Goal: Task Accomplishment & Management: Use online tool/utility

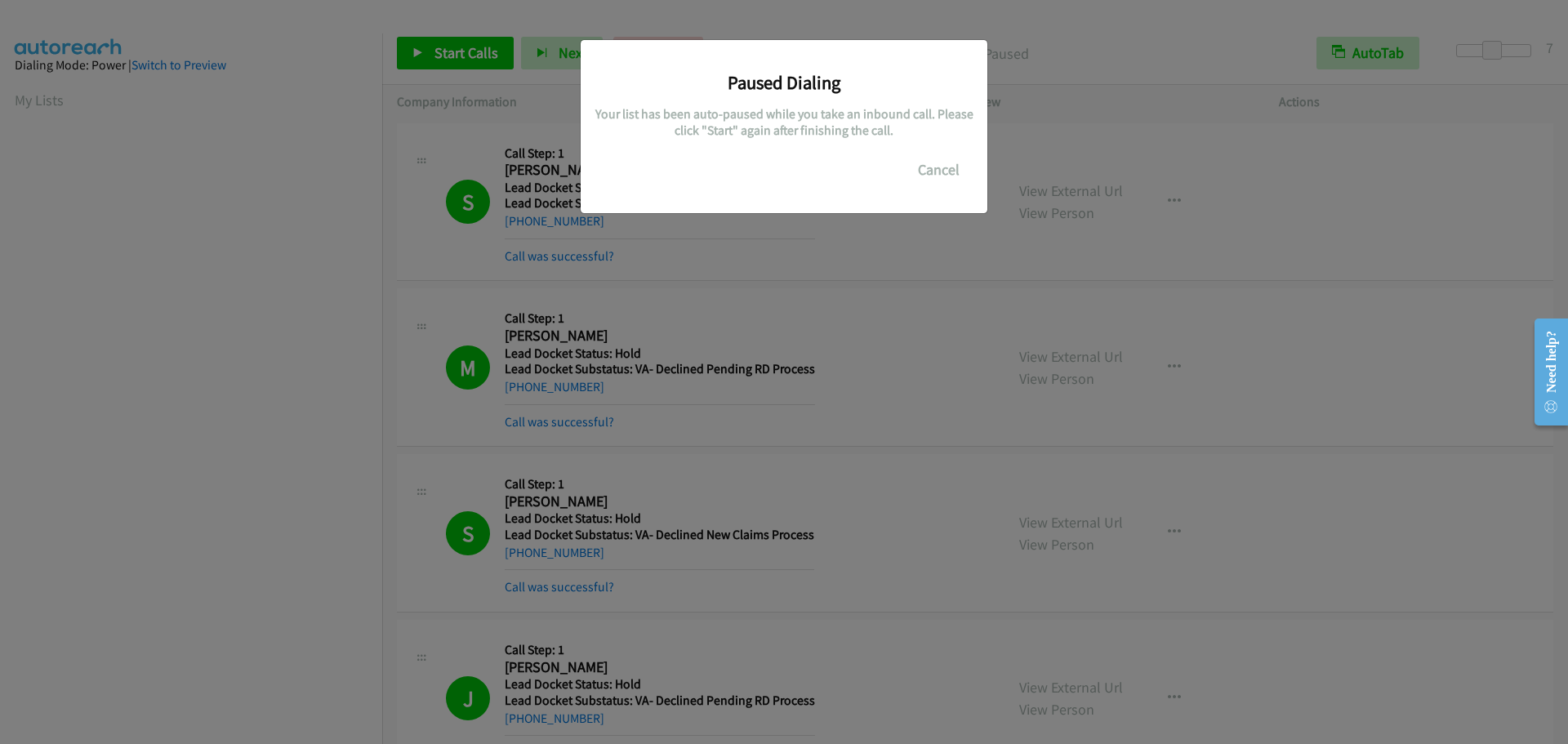
scroll to position [172, 0]
click at [920, 169] on button "Cancel" at bounding box center [938, 170] width 73 height 33
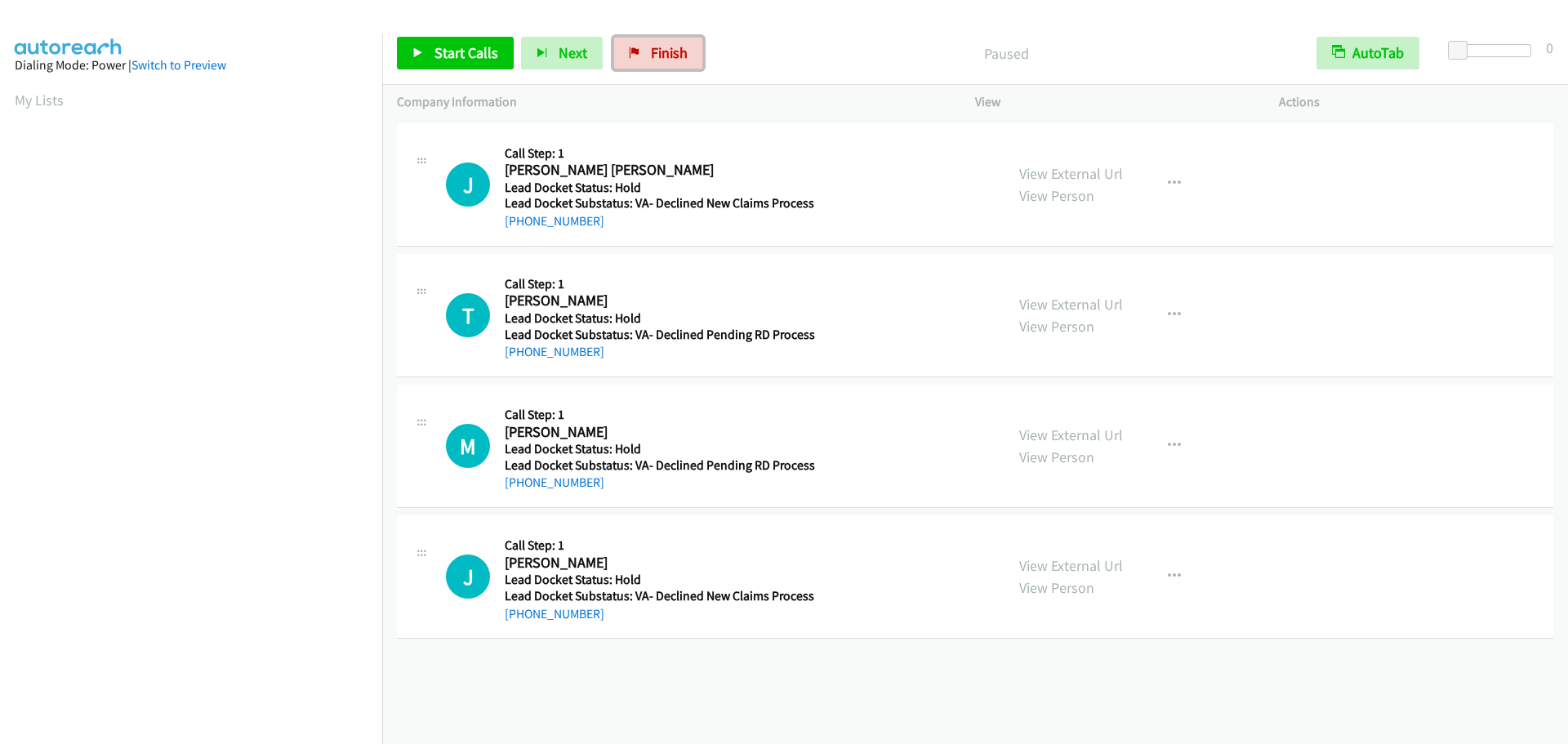
drag, startPoint x: 621, startPoint y: 55, endPoint x: 831, endPoint y: 67, distance: 210.3
click at [621, 55] on link "Finish" at bounding box center [658, 53] width 90 height 33
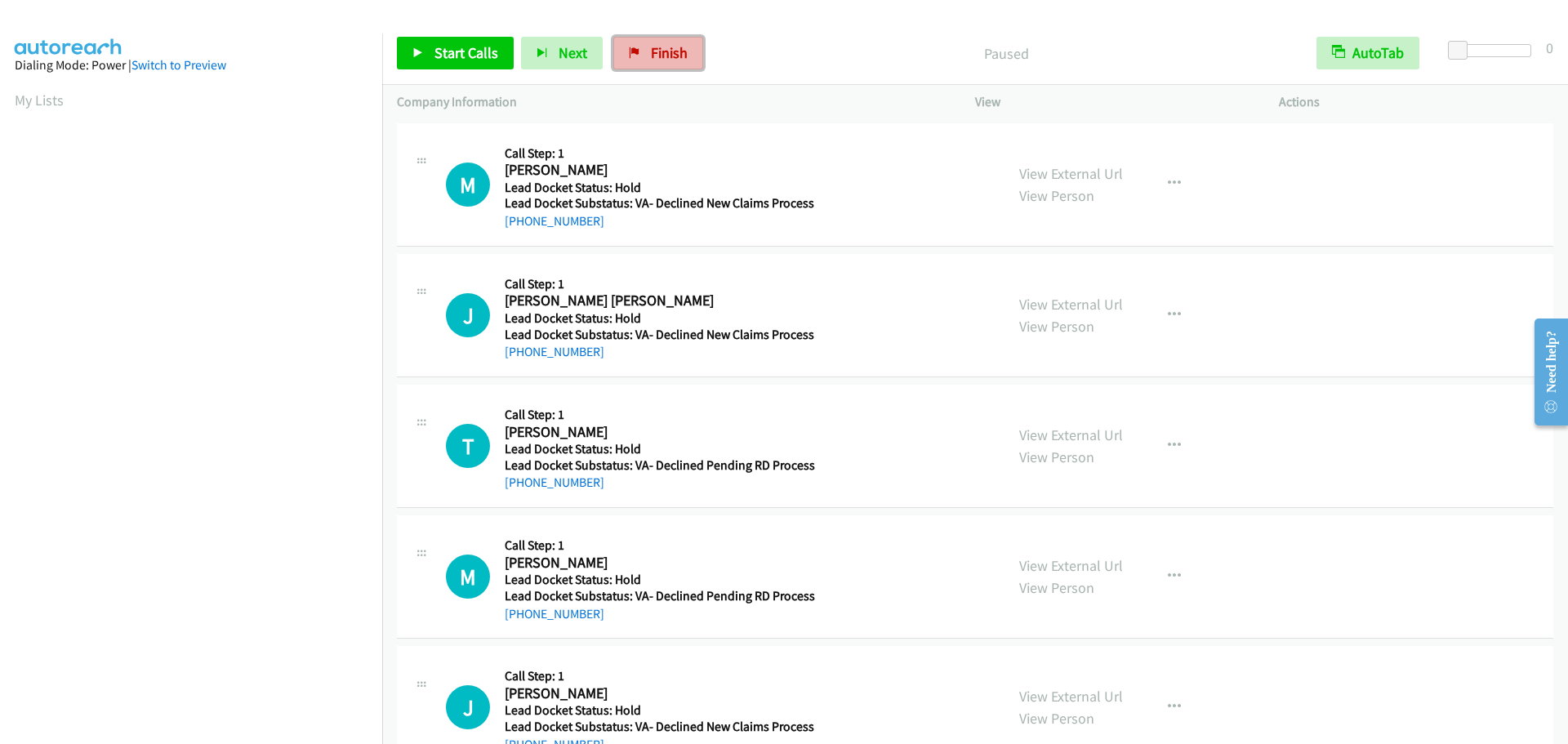
click at [651, 54] on span "Finish" at bounding box center [669, 53] width 37 height 18
click at [454, 71] on div "Start Calls Pause Next Finish Paused AutoTab AutoTab 0" at bounding box center [974, 53] width 1185 height 63
click at [463, 56] on span "Start Calls" at bounding box center [466, 53] width 63 height 18
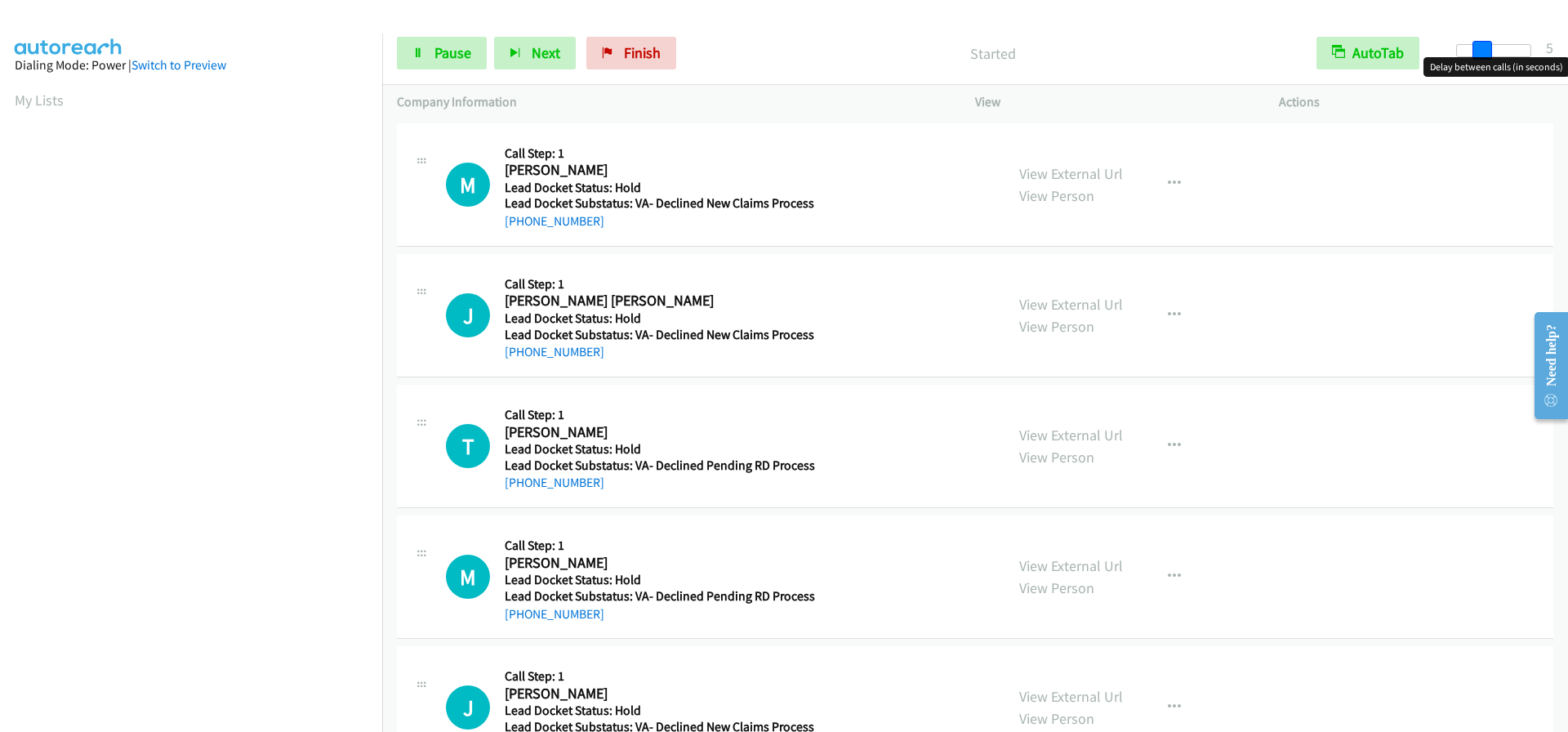
click at [1480, 50] on div at bounding box center [1494, 51] width 75 height 13
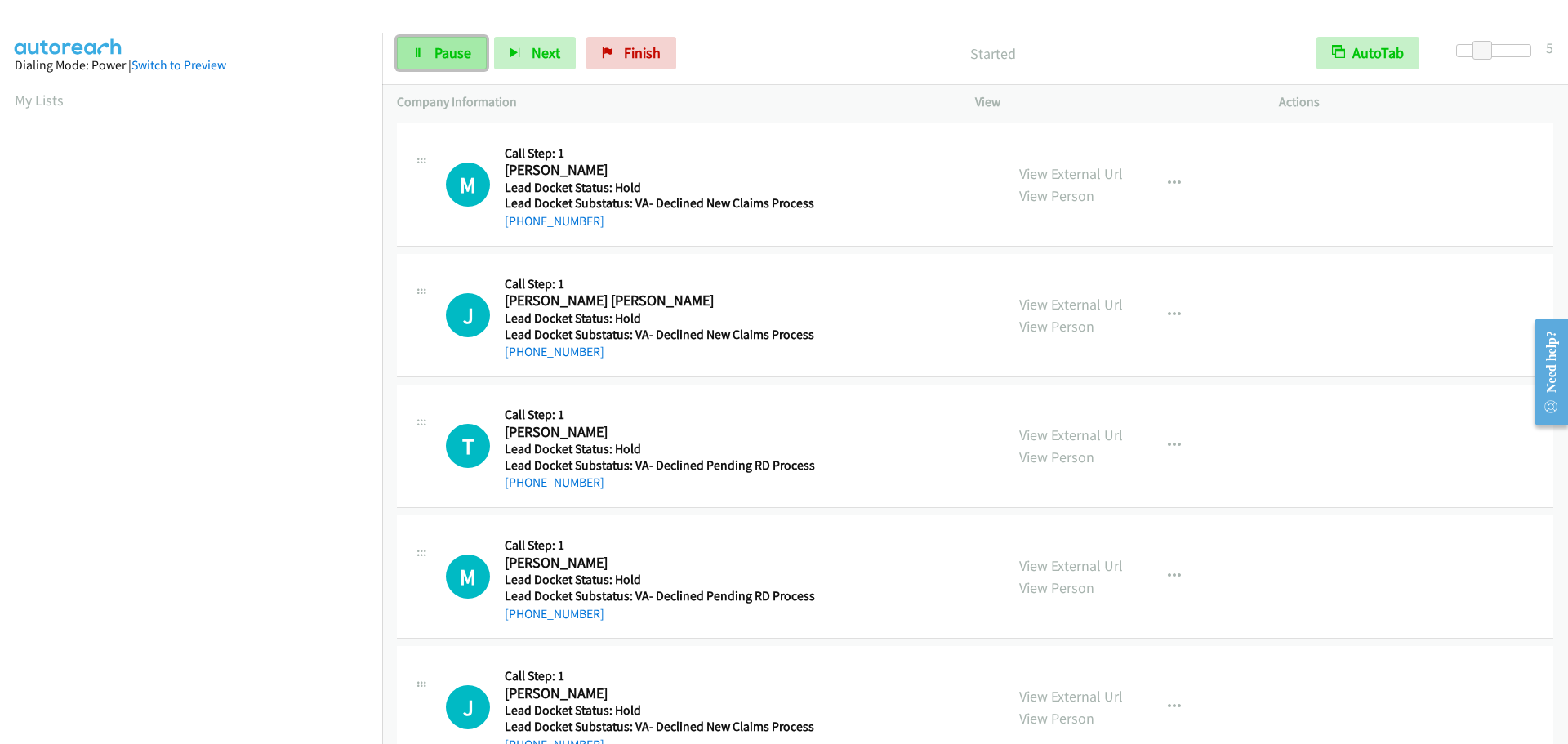
click at [425, 49] on link "Pause" at bounding box center [442, 53] width 90 height 33
click at [429, 58] on link "Start Calls" at bounding box center [455, 53] width 117 height 33
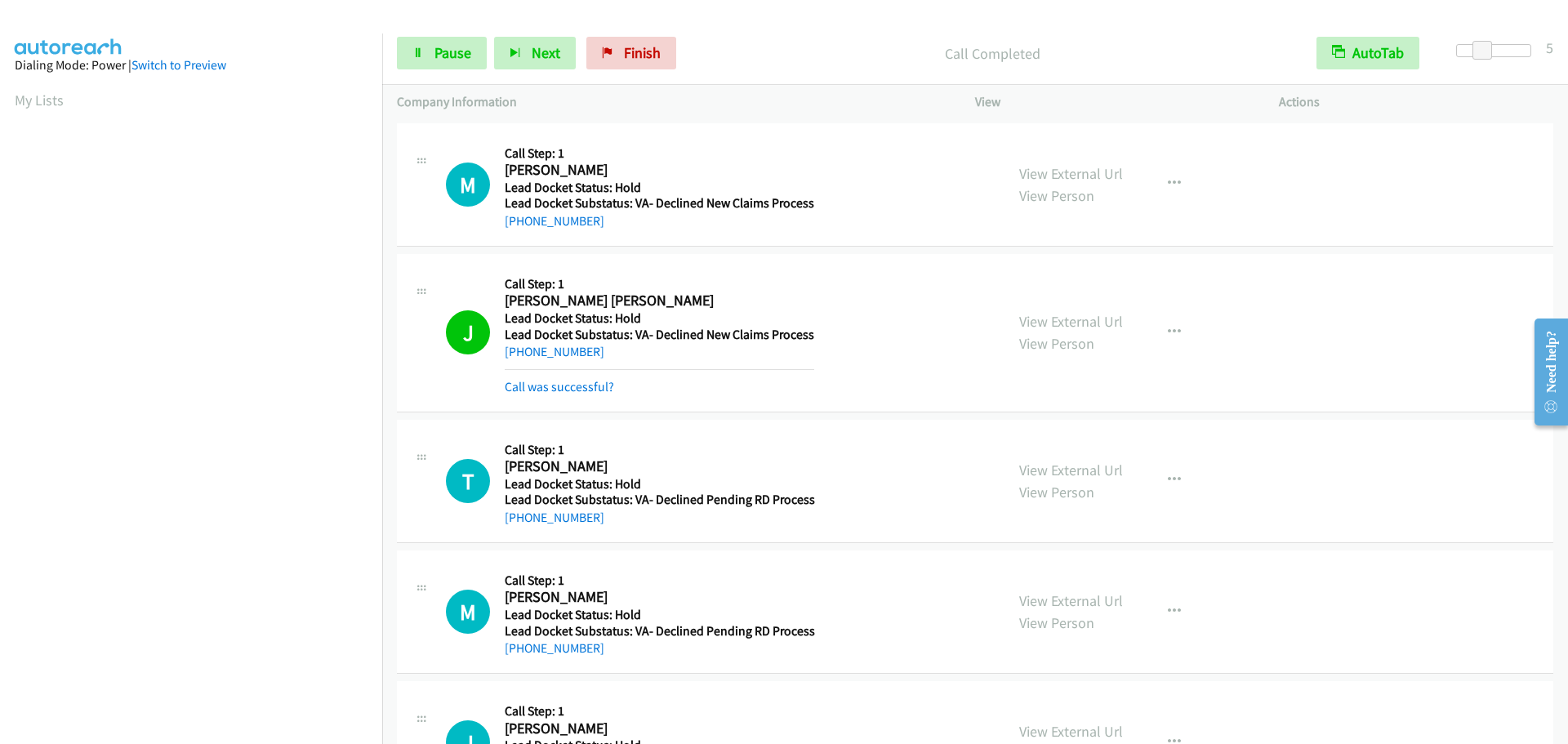
scroll to position [172, 0]
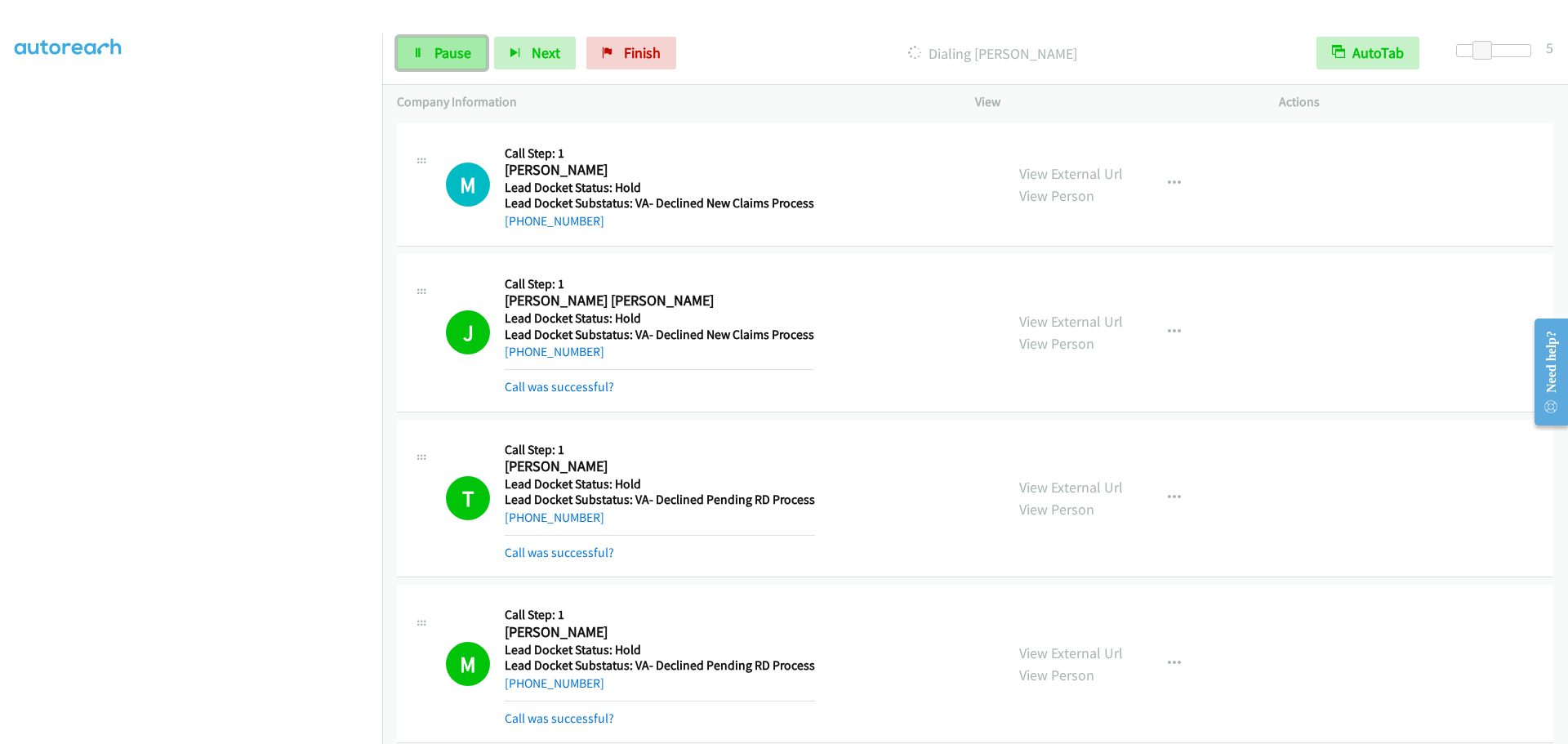
click at [422, 54] on icon at bounding box center [419, 54] width 12 height 12
click at [432, 54] on link "Start Calls" at bounding box center [455, 53] width 117 height 33
click at [434, 59] on span "Pause" at bounding box center [453, 53] width 37 height 18
click at [419, 48] on icon at bounding box center [419, 54] width 12 height 12
click at [406, 48] on link "Pause" at bounding box center [442, 53] width 90 height 33
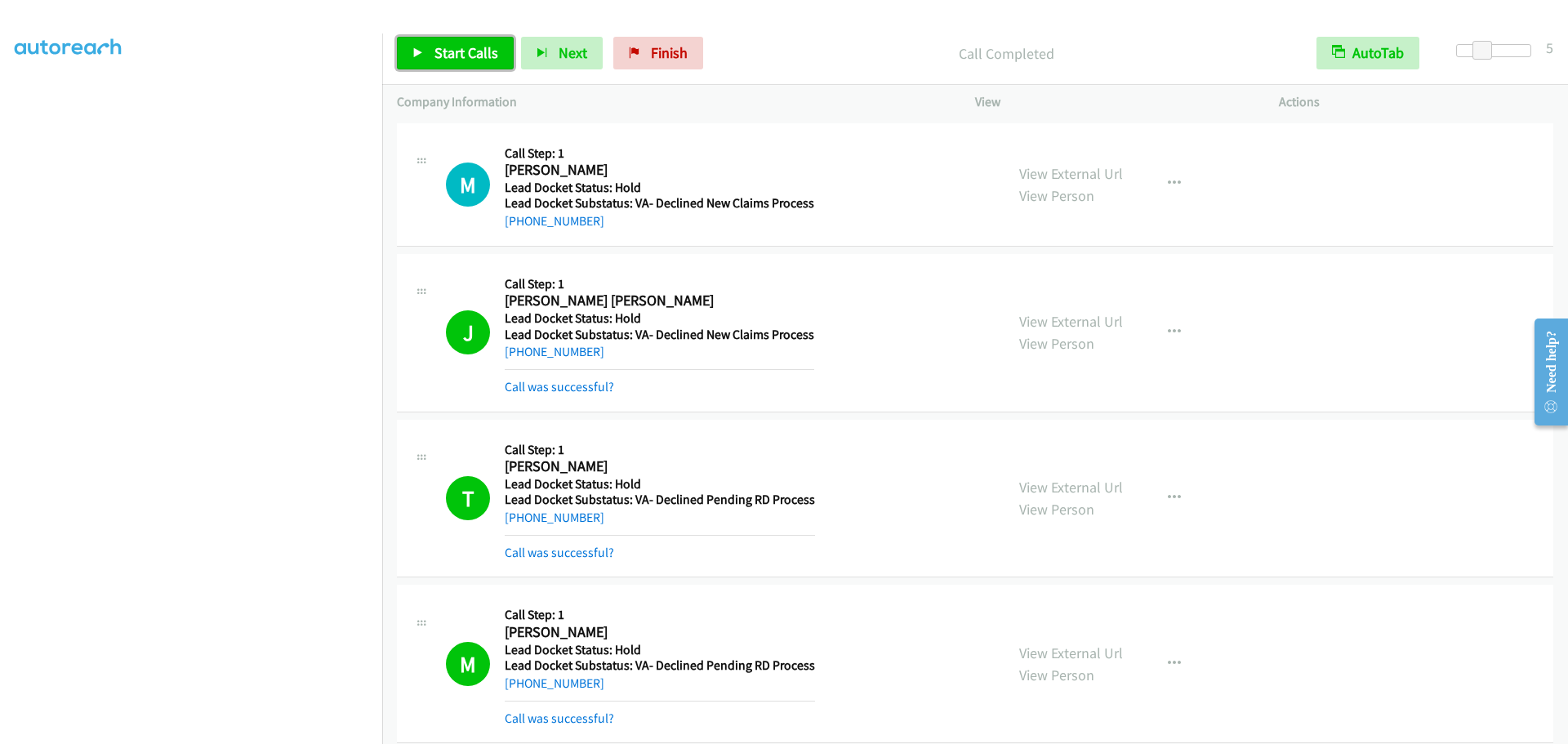
click at [429, 63] on link "Start Calls" at bounding box center [455, 53] width 117 height 33
click at [439, 58] on span "Pause" at bounding box center [453, 53] width 37 height 18
click at [436, 43] on span "Start Calls" at bounding box center [466, 53] width 63 height 18
click at [430, 51] on link "Pause" at bounding box center [442, 53] width 90 height 33
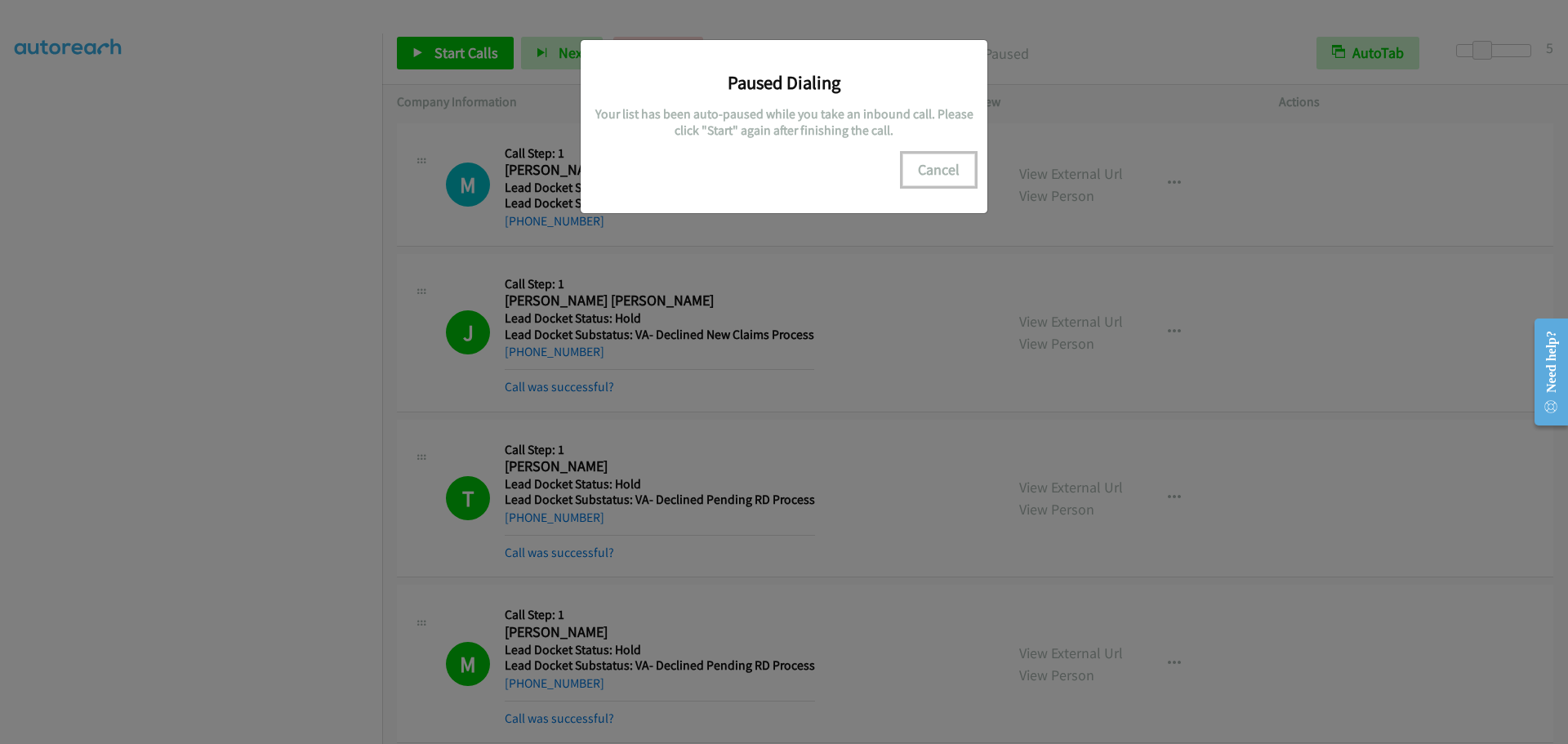
click at [934, 169] on button "Cancel" at bounding box center [938, 170] width 73 height 33
click at [960, 170] on button "Cancel" at bounding box center [938, 170] width 73 height 33
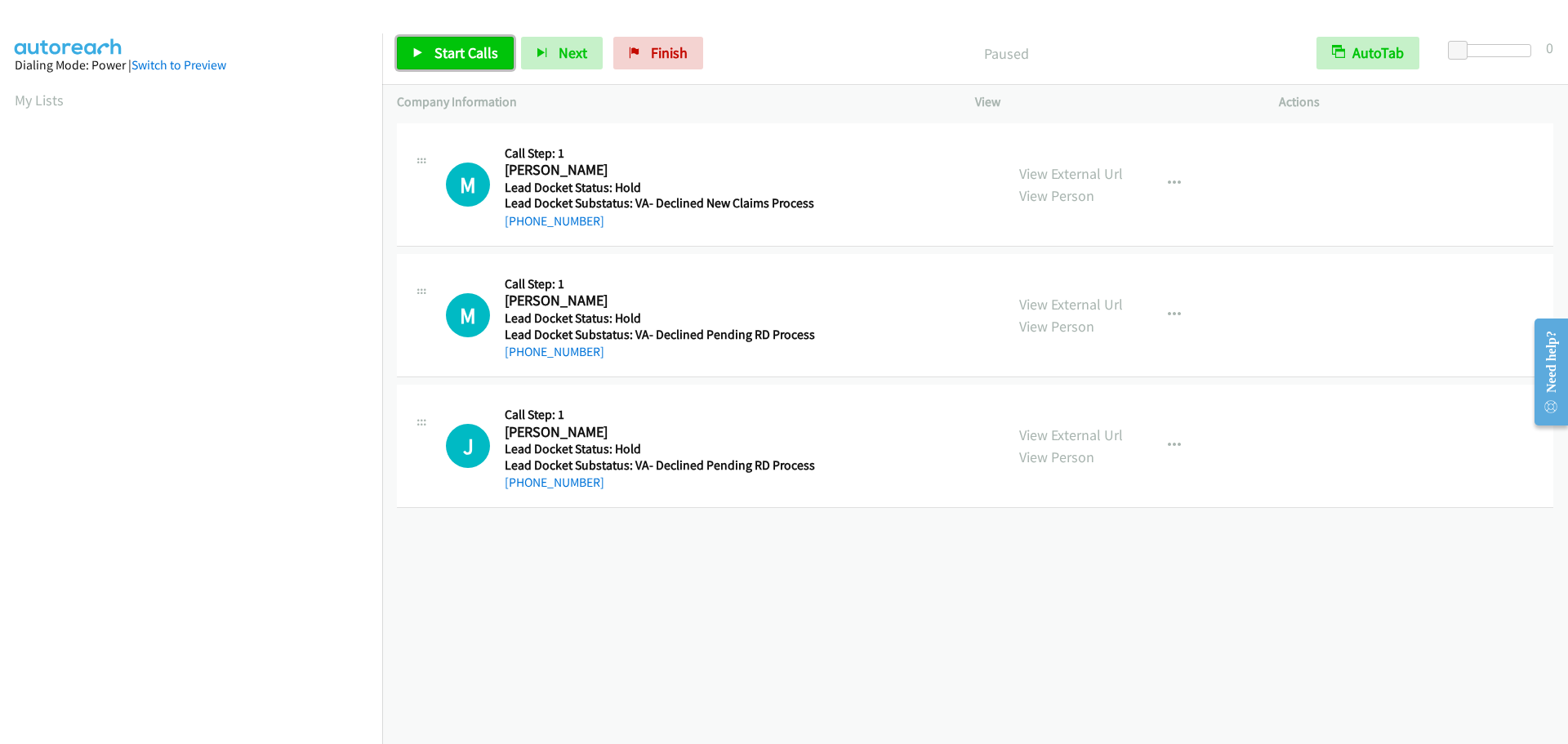
click at [457, 44] on span "Start Calls" at bounding box center [466, 53] width 63 height 18
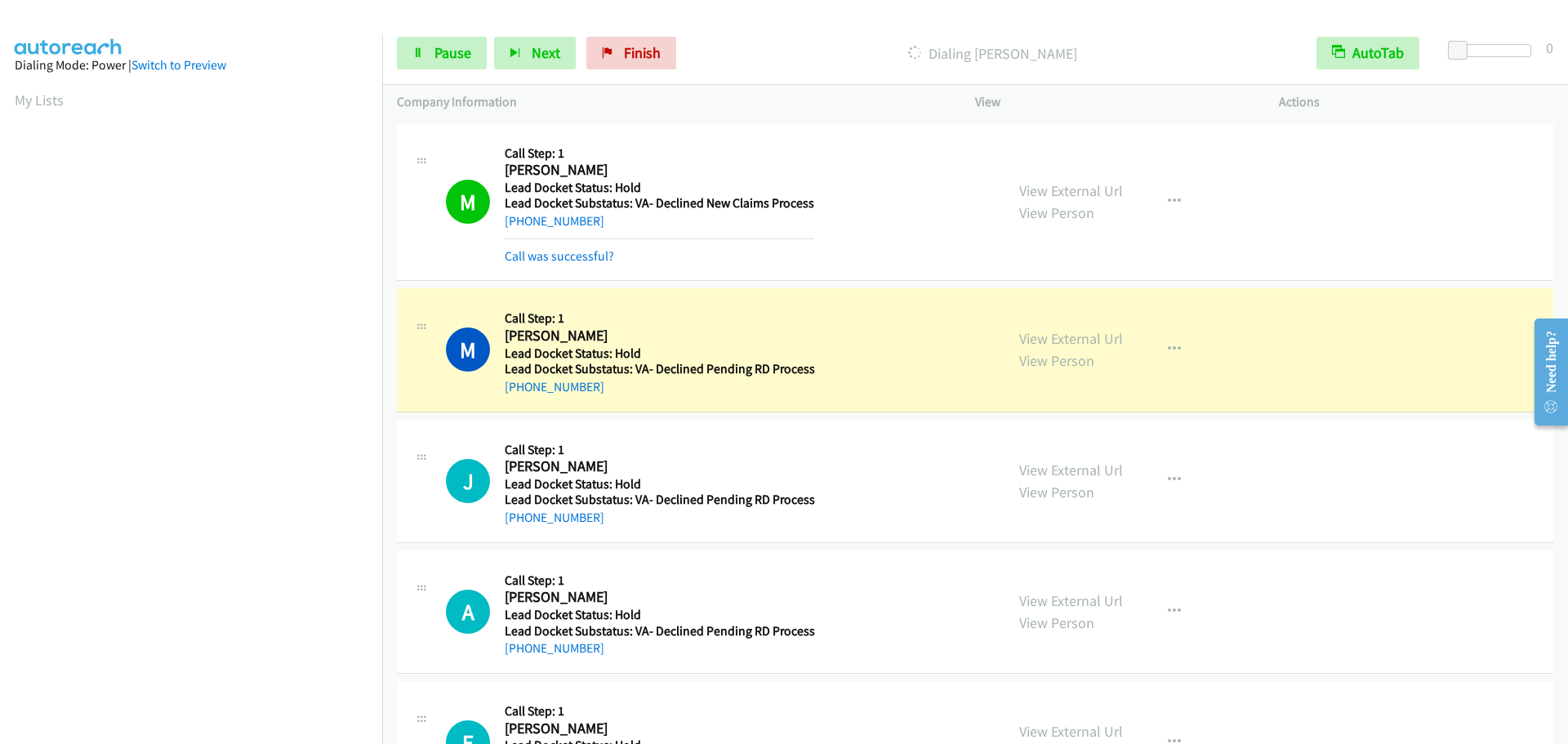
scroll to position [172, 0]
click at [428, 50] on link "Pause" at bounding box center [442, 53] width 90 height 33
